Goal: Transaction & Acquisition: Download file/media

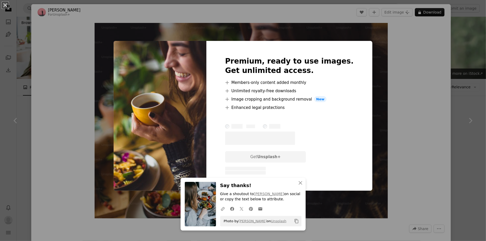
scroll to position [29, 0]
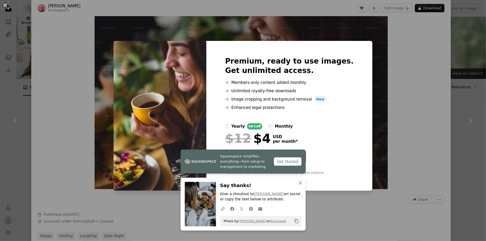
click at [327, 121] on div at bounding box center [289, 117] width 128 height 12
click at [299, 181] on icon "An X shape" at bounding box center [300, 183] width 6 height 6
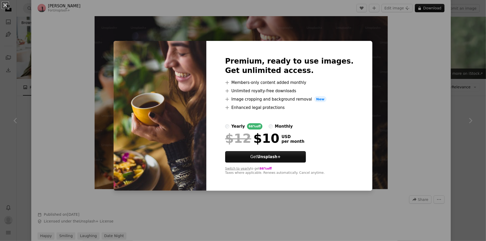
click at [395, 98] on div "An X shape Premium, ready to use images. Get unlimited access. A plus sign Memb…" at bounding box center [243, 120] width 486 height 241
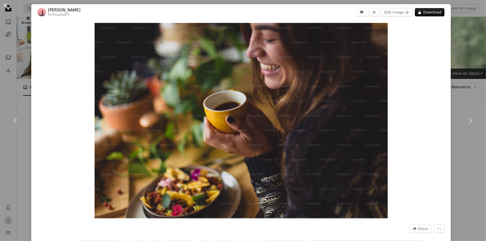
click at [466, 170] on div "An X shape Chevron left Chevron right [PERSON_NAME] For Unsplash+ A heart A plu…" at bounding box center [243, 120] width 486 height 241
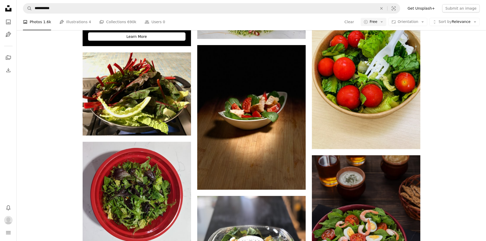
scroll to position [1141, 0]
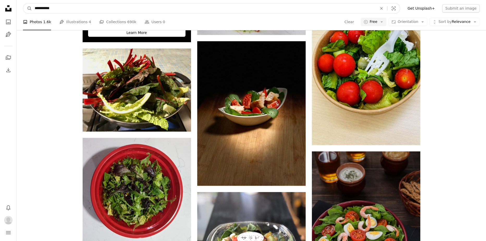
click at [139, 6] on input "**********" at bounding box center [203, 8] width 343 height 10
click at [23, 3] on button "A magnifying glass" at bounding box center [27, 8] width 9 height 10
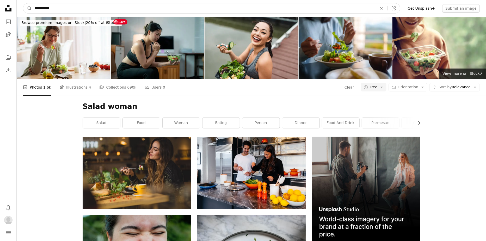
scroll to position [0, 0]
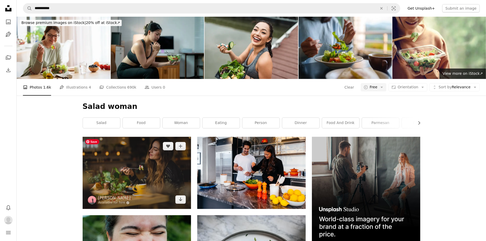
click at [150, 180] on img at bounding box center [137, 173] width 108 height 72
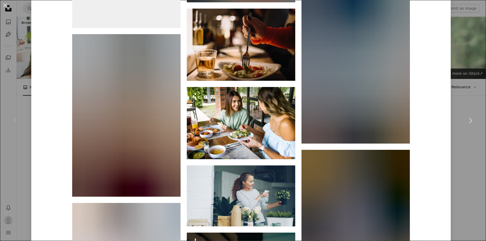
scroll to position [3227, 0]
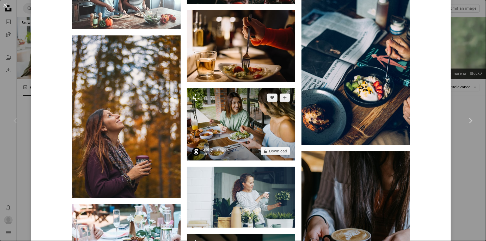
click at [254, 114] on img at bounding box center [241, 124] width 108 height 72
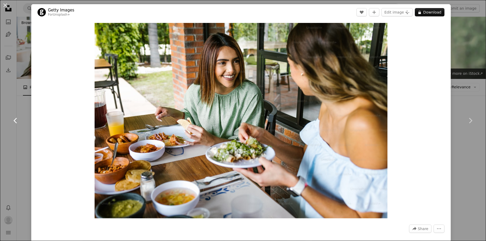
click at [23, 116] on link "Chevron left" at bounding box center [15, 121] width 31 height 50
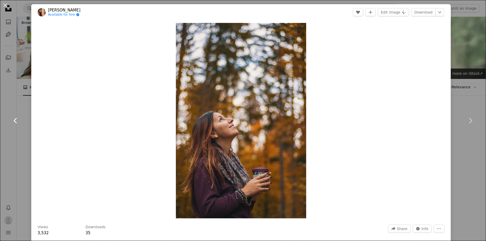
click at [22, 101] on link "Chevron left" at bounding box center [15, 121] width 31 height 50
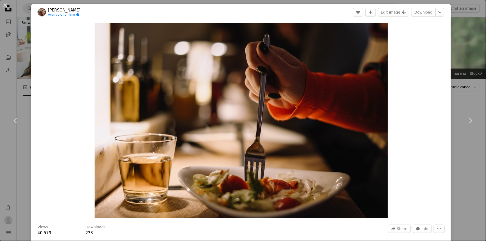
click at [469, 61] on div "An X shape Chevron left Chevron right [PERSON_NAME] Available for hire A checkm…" at bounding box center [243, 120] width 486 height 241
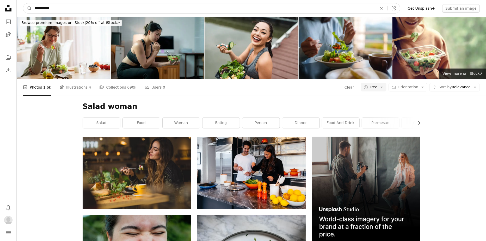
click at [52, 5] on input "**********" at bounding box center [203, 8] width 343 height 10
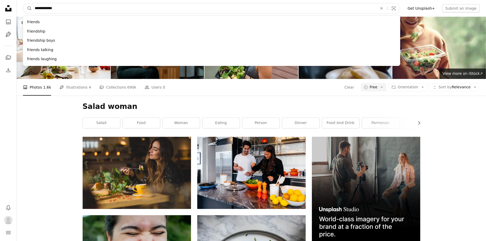
type input "**********"
click at [23, 3] on button "A magnifying glass" at bounding box center [27, 8] width 9 height 10
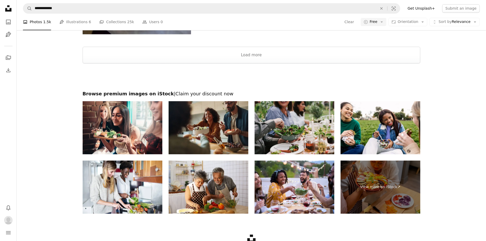
scroll to position [920, 0]
